Goal: Task Accomplishment & Management: Use online tool/utility

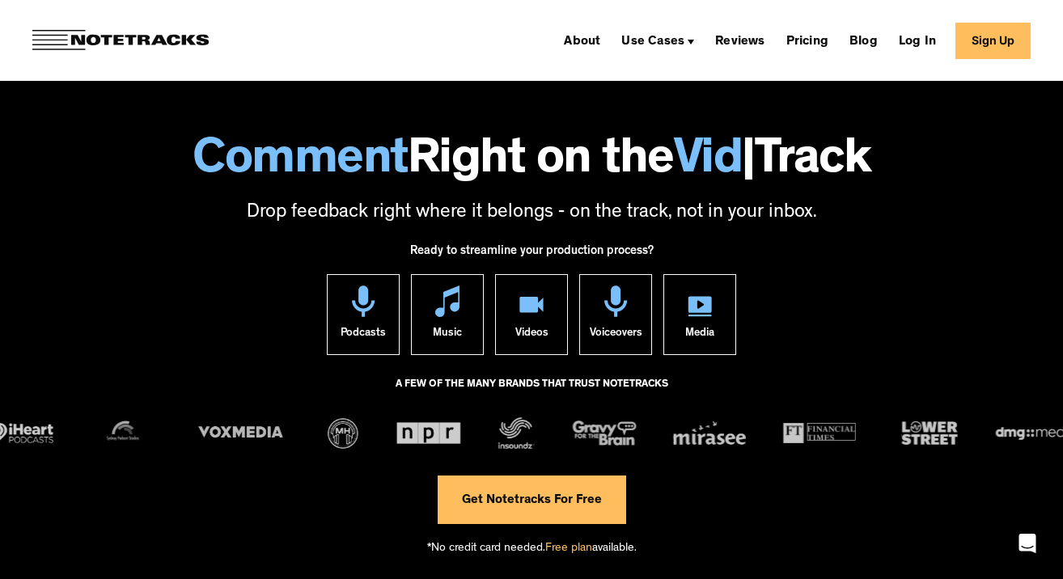
click at [957, 40] on div "About Use Cases Podcasting Music Production Video Education Voiceovers Marketin…" at bounding box center [793, 41] width 473 height 36
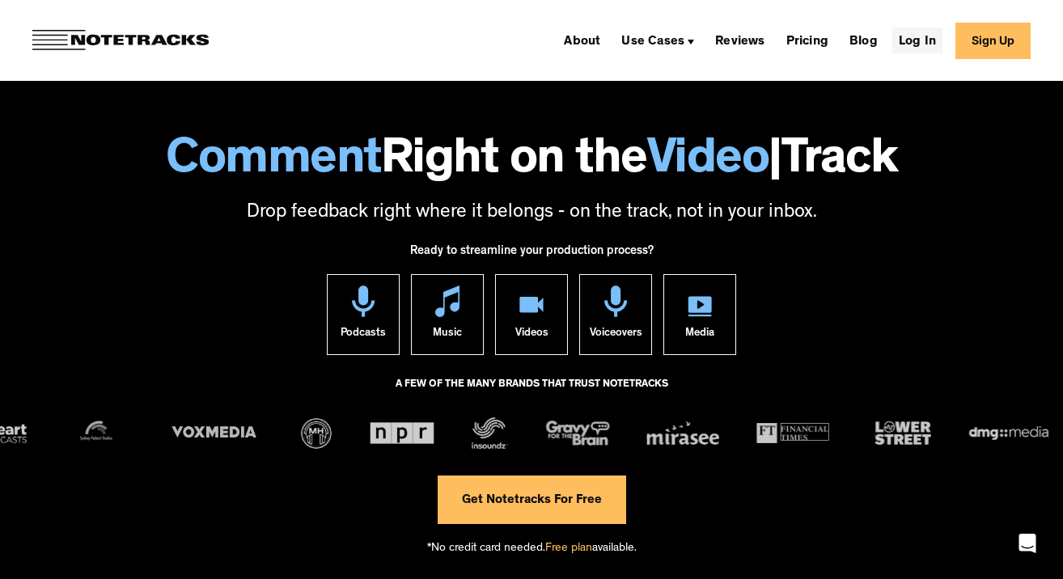
click at [940, 41] on link "Log In" at bounding box center [917, 40] width 50 height 26
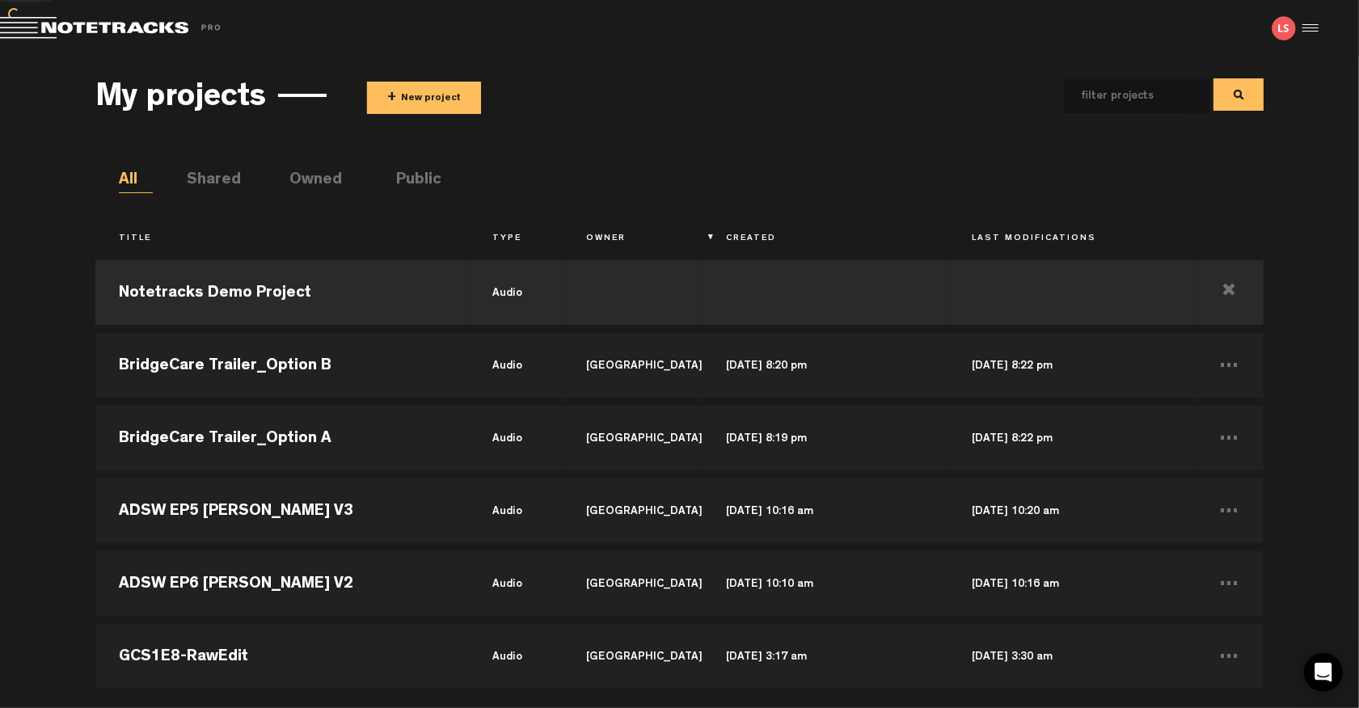
click at [446, 99] on button "+ New project" at bounding box center [424, 98] width 114 height 32
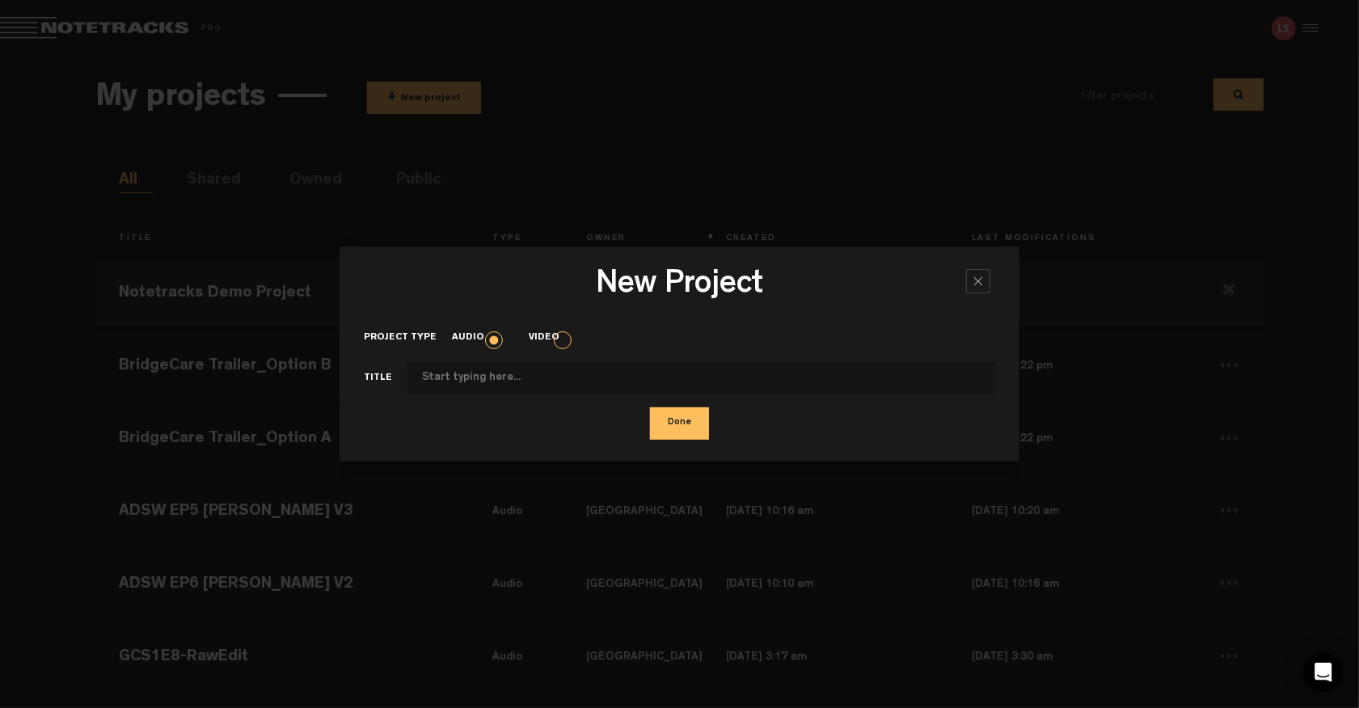
type input "A"
type input "Fintech Files - [PERSON_NAME]"
click at [691, 424] on button "Done" at bounding box center [679, 424] width 59 height 32
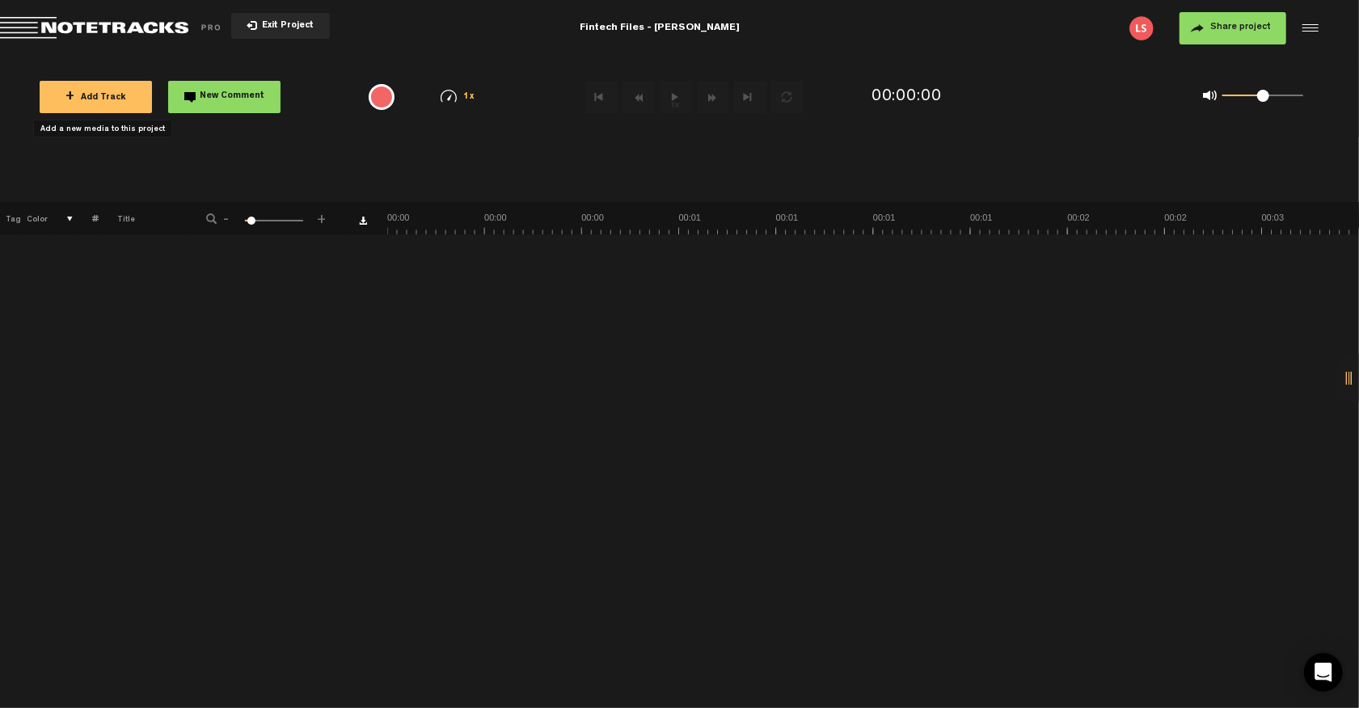
click at [116, 103] on button "+ Add Track" at bounding box center [96, 97] width 112 height 32
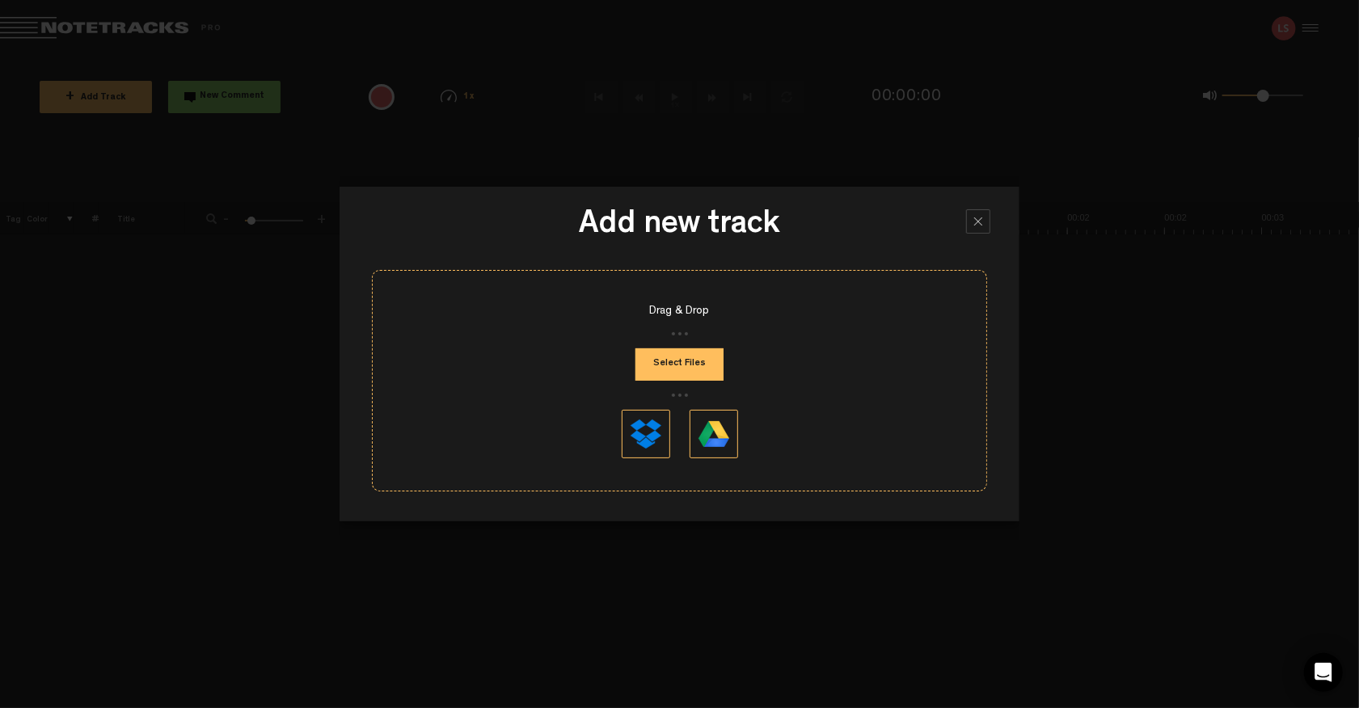
click at [674, 368] on button "Select Files" at bounding box center [680, 365] width 88 height 32
type input "C:\fakepath\BFT501 - V1.mp3"
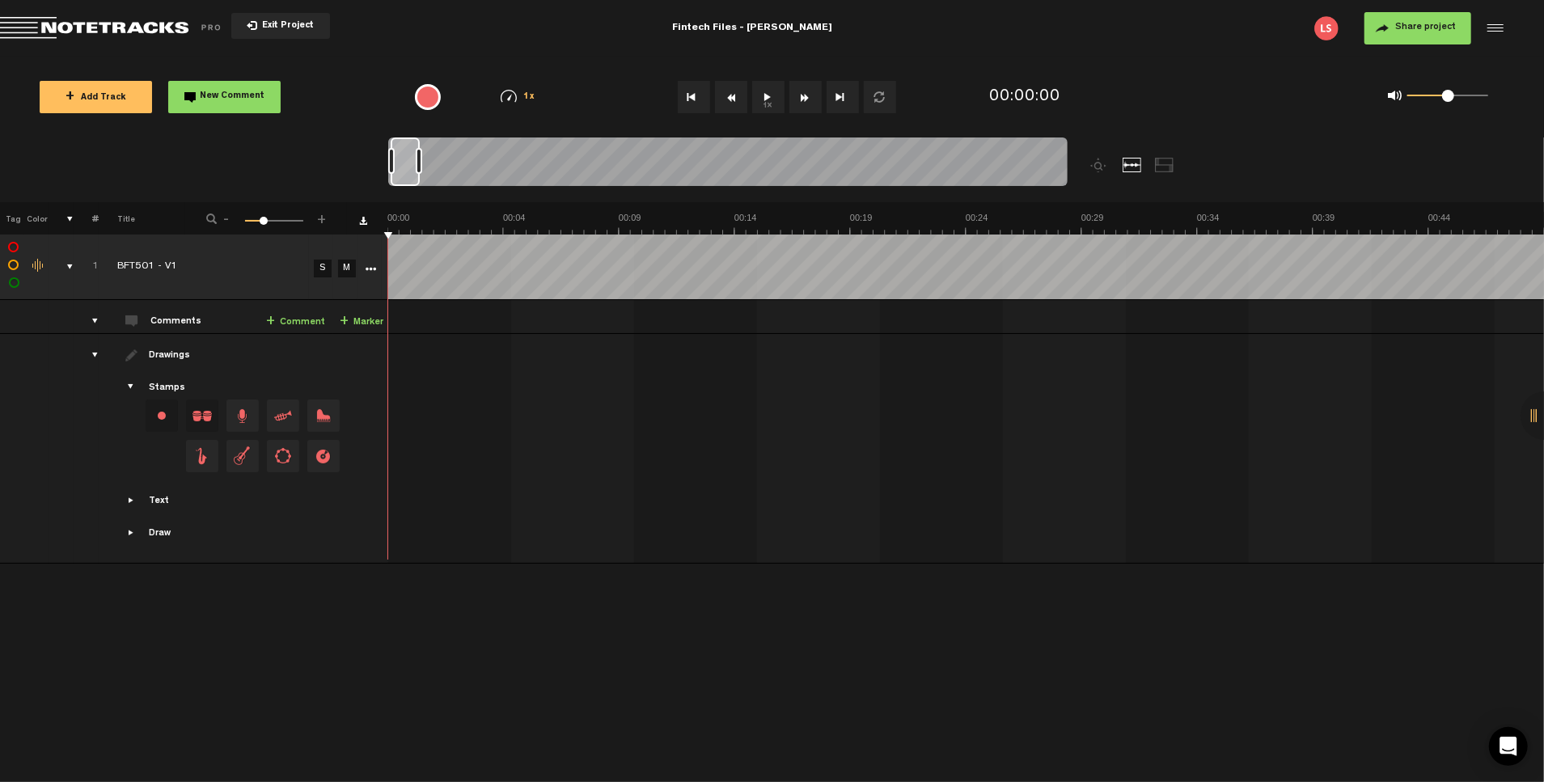
click at [1376, 28] on span "Share project" at bounding box center [1425, 28] width 61 height 10
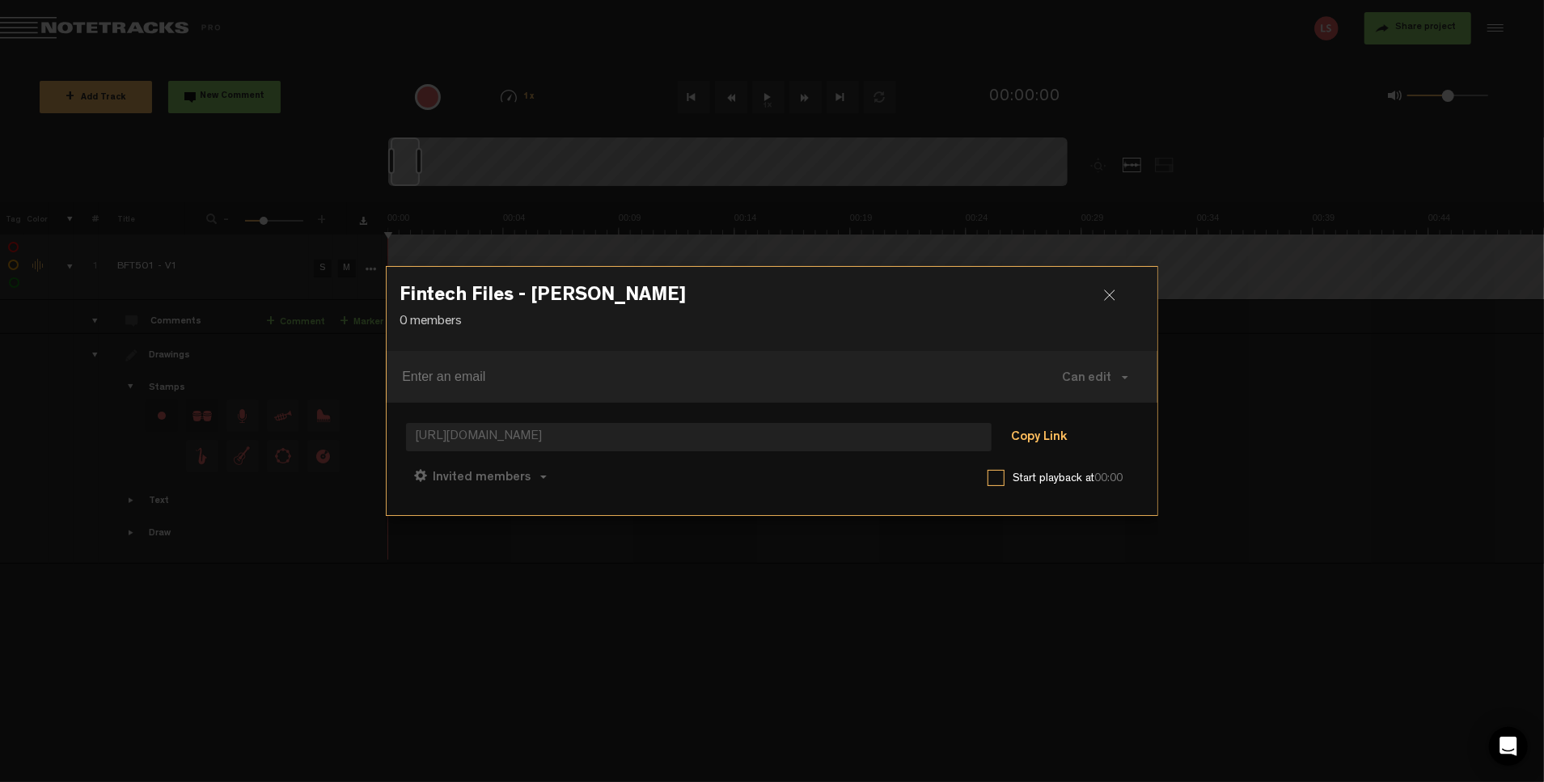
click at [1052, 431] on button "Copy Link" at bounding box center [1039, 438] width 88 height 32
